Goal: Entertainment & Leisure: Consume media (video, audio)

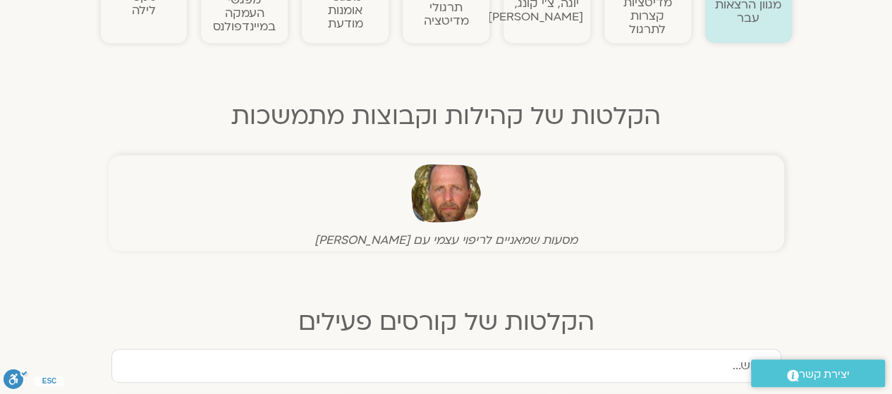
scroll to position [388, 0]
click at [195, 223] on figure "מסעות שמאניים לריפוי עצמי עם [PERSON_NAME]" at bounding box center [446, 203] width 668 height 89
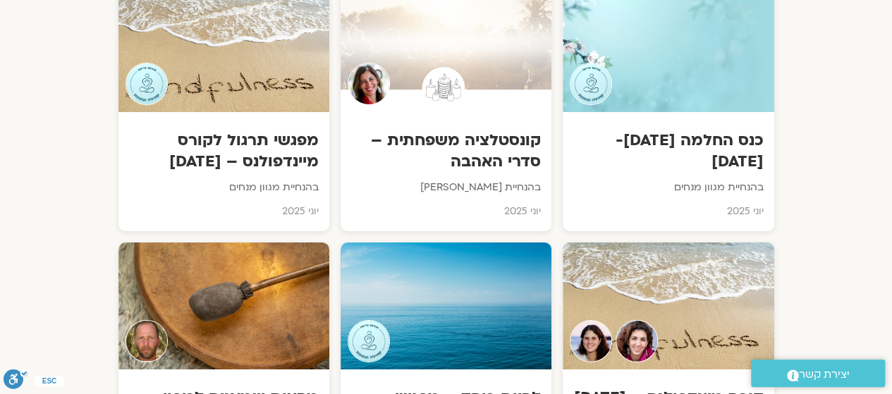
scroll to position [2460, 0]
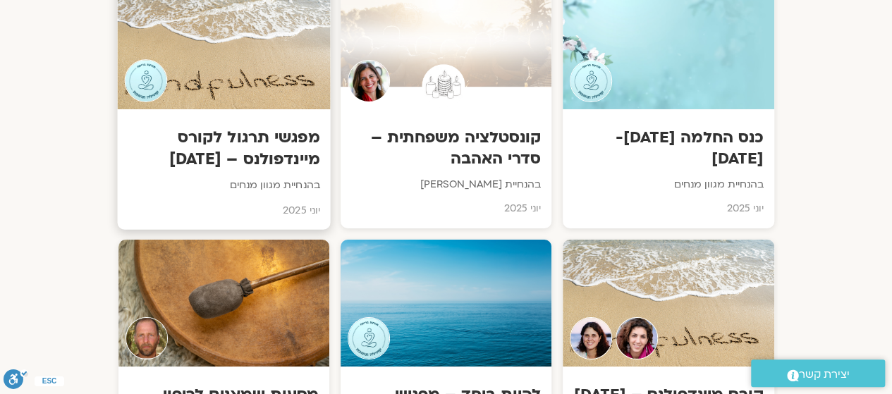
click at [255, 147] on h3 "מפגשי תרגול לקורס מיינדפולנס – [DATE]" at bounding box center [224, 148] width 192 height 43
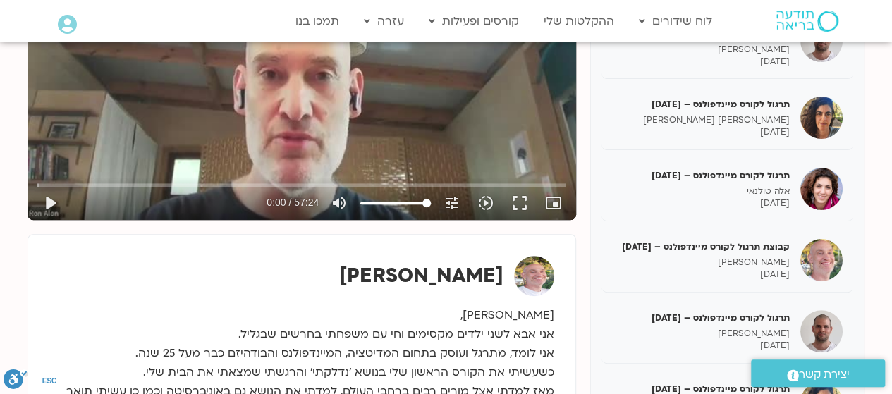
scroll to position [323, 0]
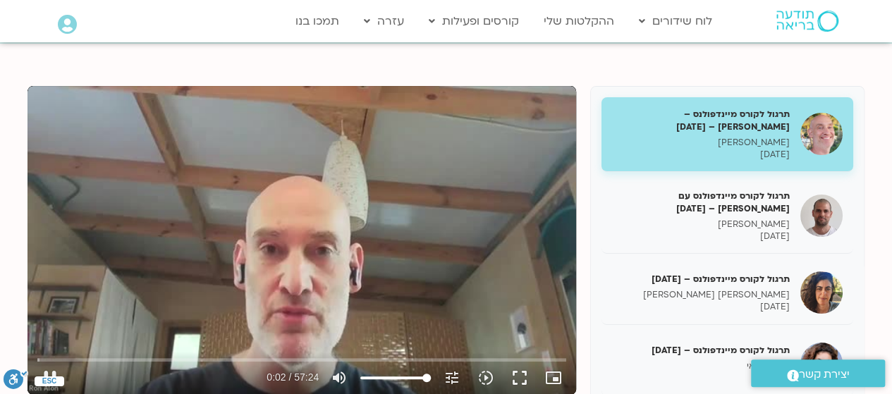
type input "2.176186"
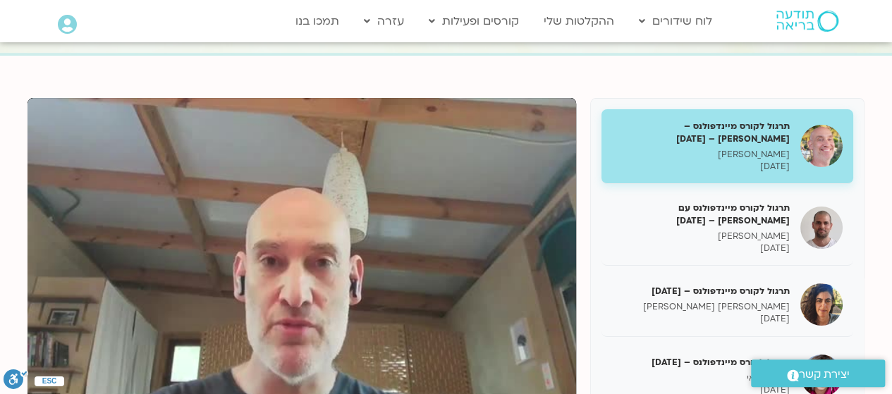
scroll to position [128, 0]
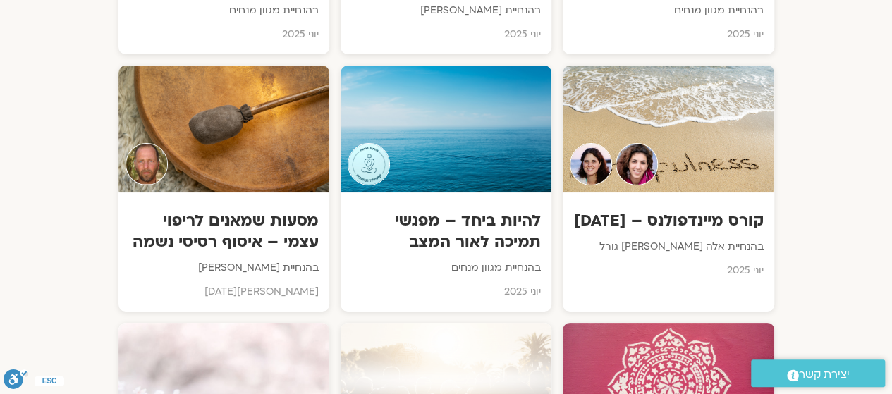
scroll to position [2636, 0]
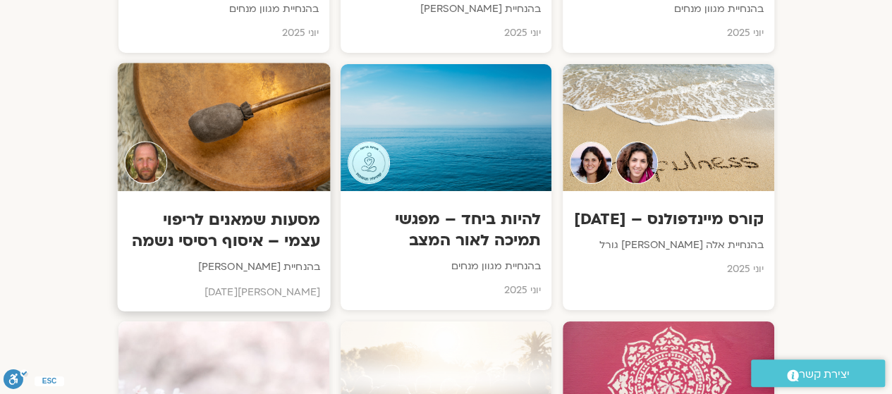
click at [178, 137] on div at bounding box center [223, 127] width 213 height 128
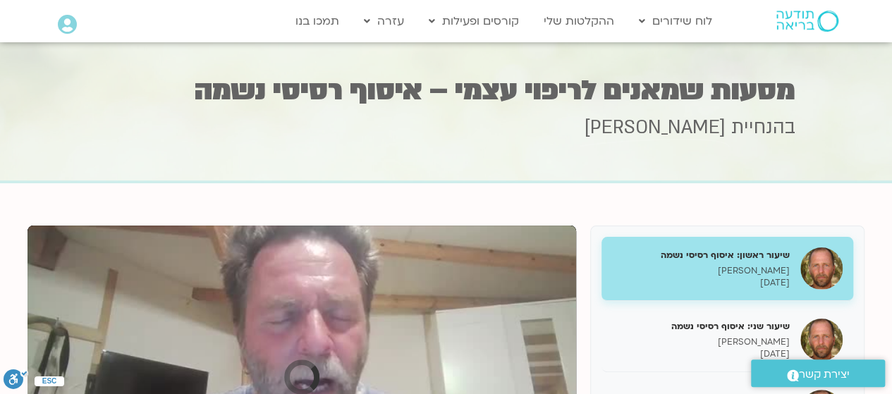
scroll to position [1, 0]
